Goal: Information Seeking & Learning: Learn about a topic

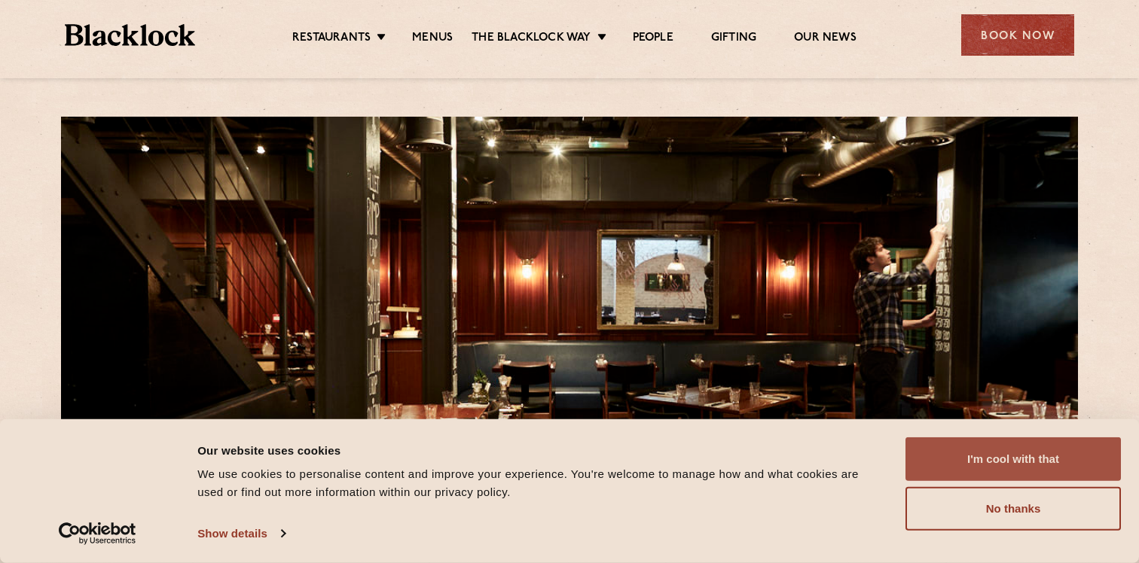
click at [998, 461] on button "I'm cool with that" at bounding box center [1012, 460] width 215 height 44
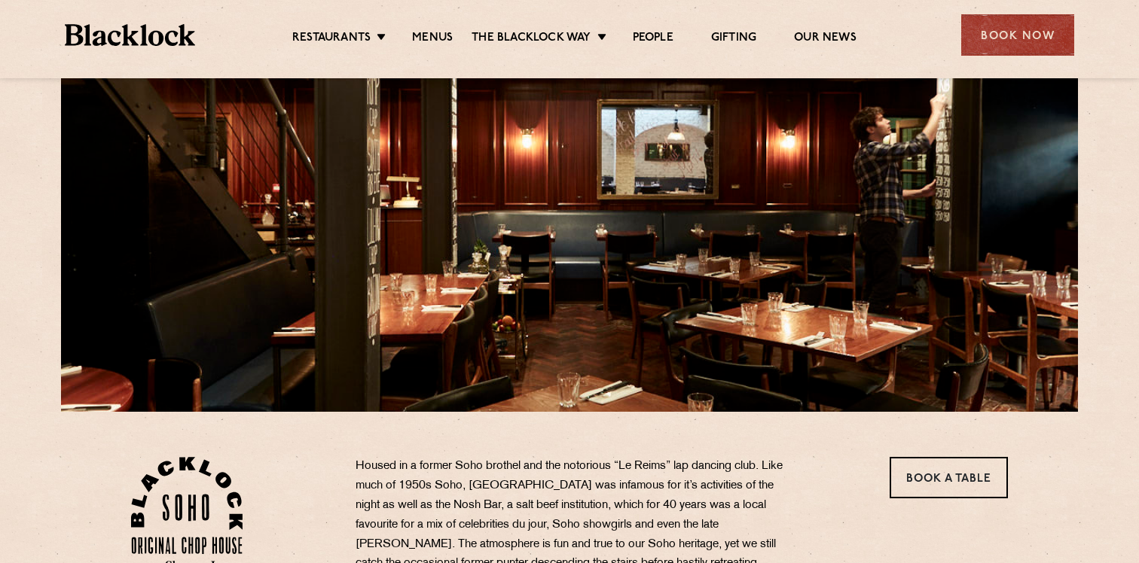
scroll to position [132, 0]
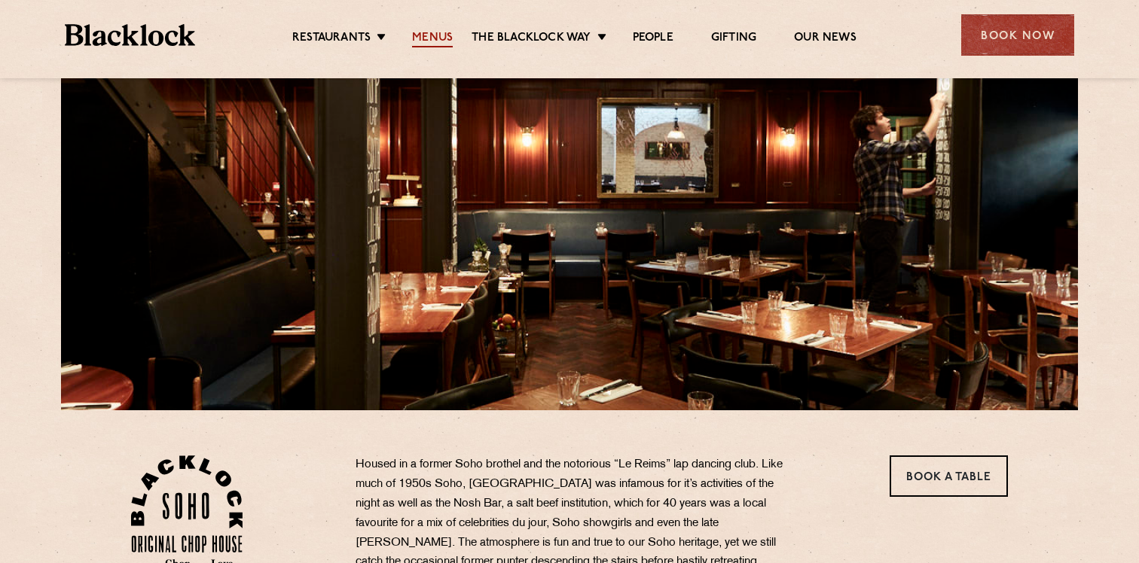
click at [432, 38] on link "Menus" at bounding box center [432, 39] width 41 height 17
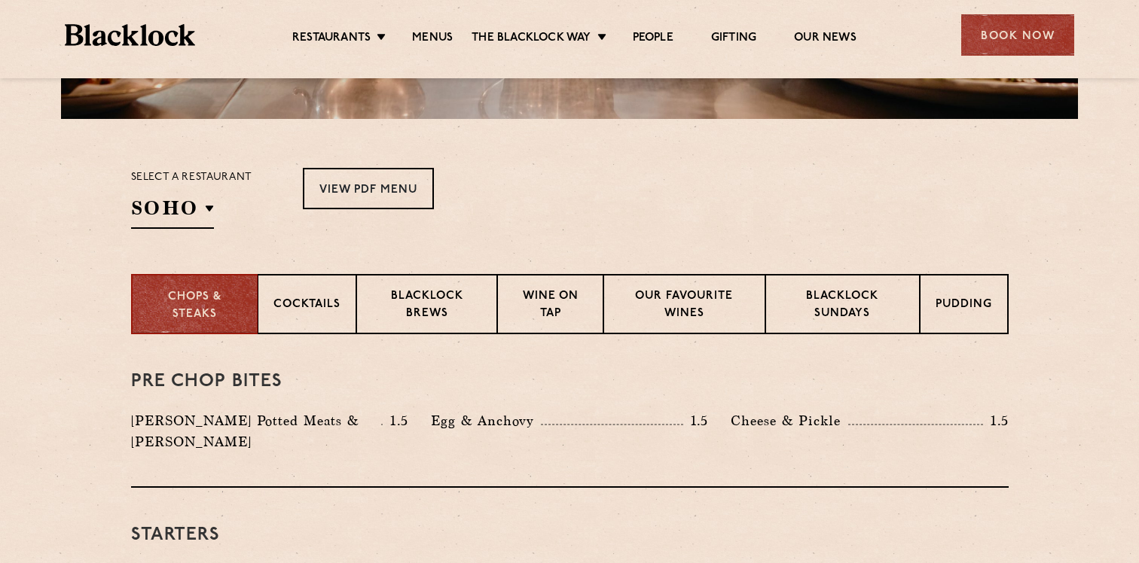
scroll to position [421, 0]
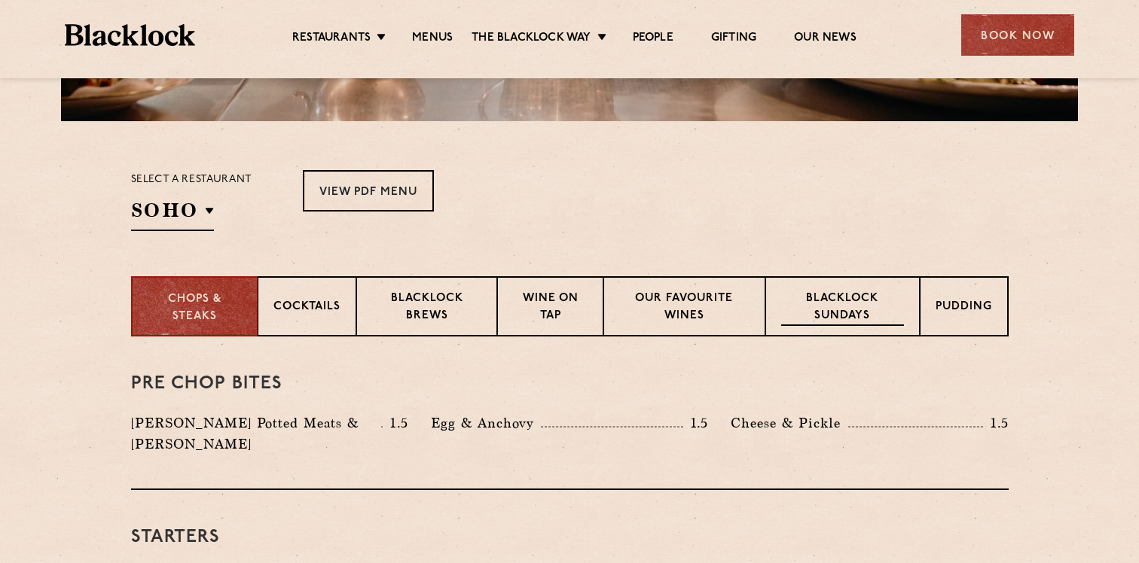
click at [809, 292] on p "Blacklock Sundays" at bounding box center [842, 308] width 122 height 35
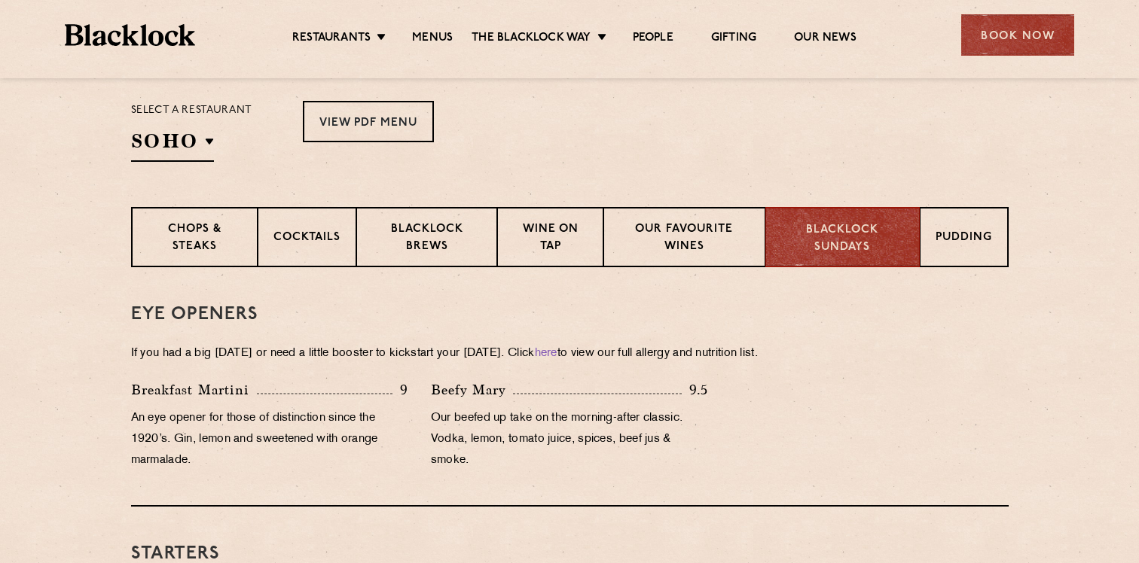
scroll to position [489, 0]
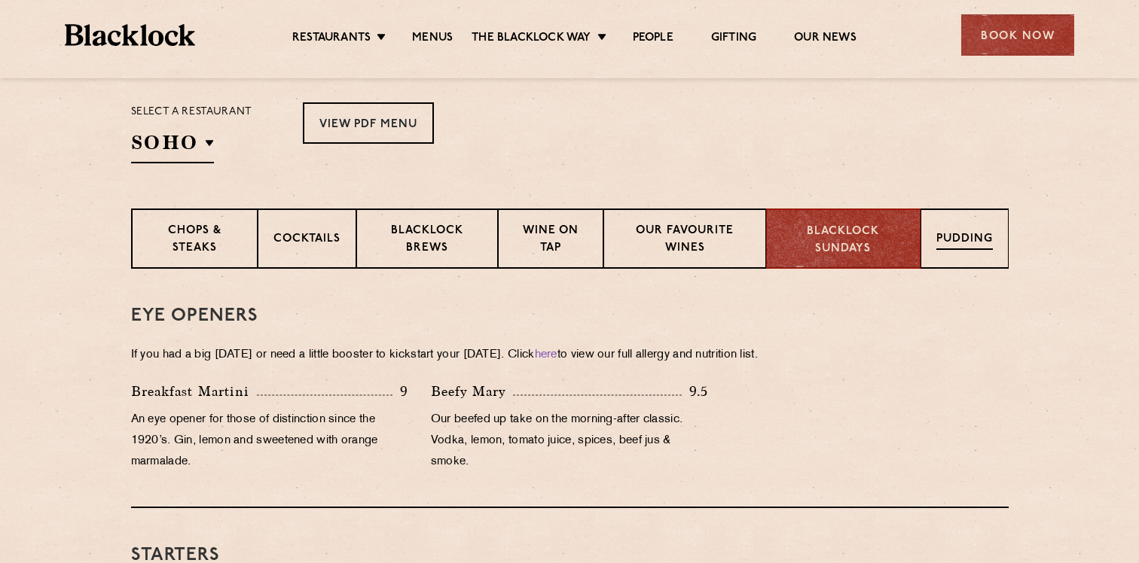
click at [923, 234] on div "Pudding" at bounding box center [964, 239] width 88 height 60
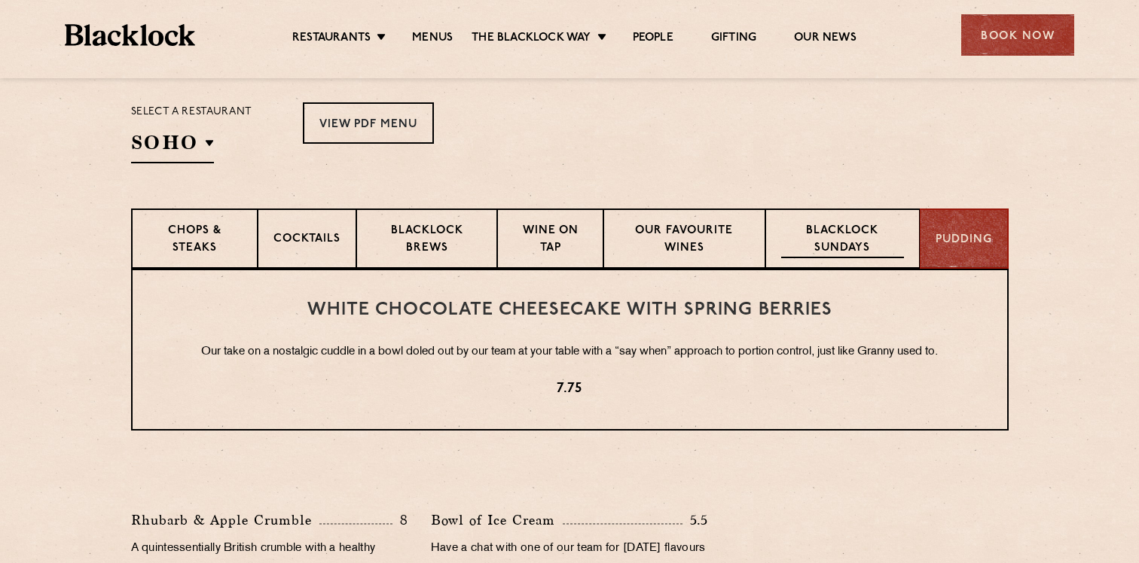
click at [877, 238] on p "Blacklock Sundays" at bounding box center [842, 240] width 122 height 35
